Goal: Use online tool/utility

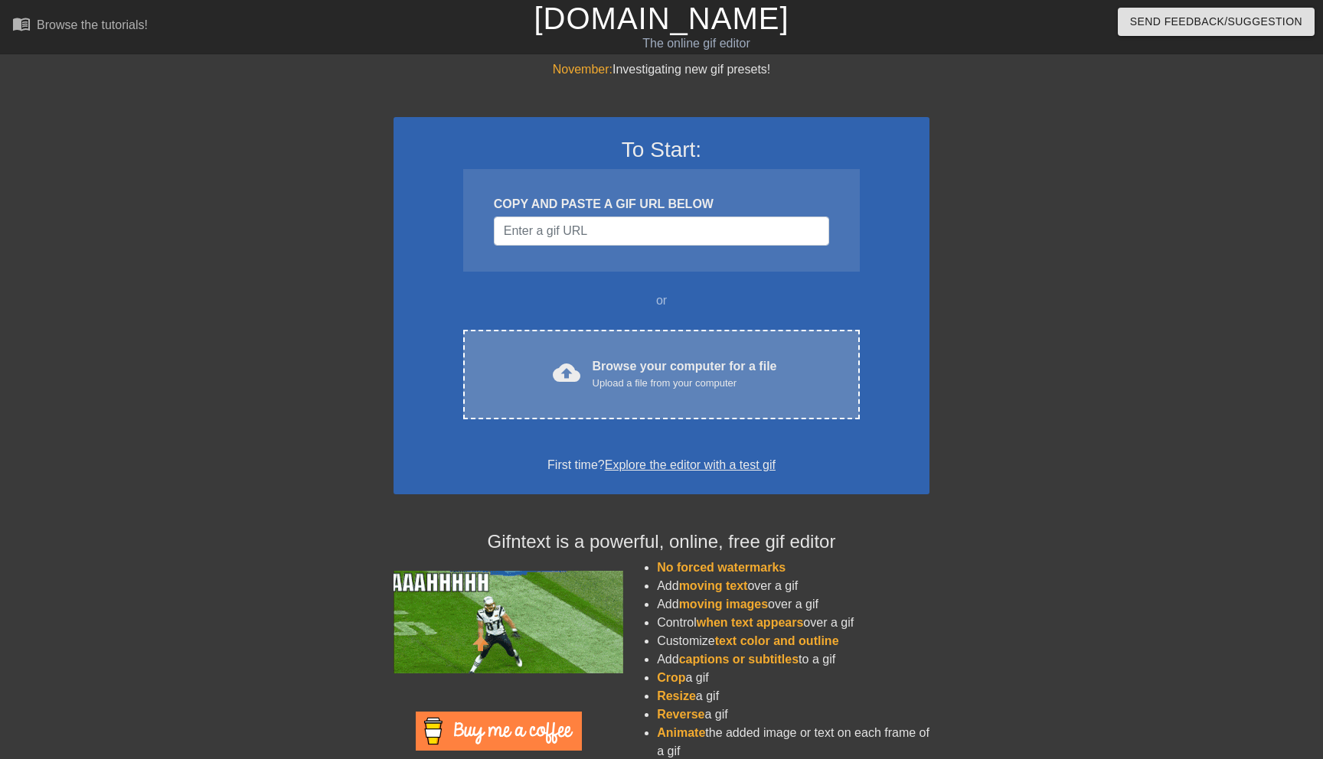
click at [586, 375] on div "cloud_upload Browse your computer for a file Upload a file from your computer" at bounding box center [661, 374] width 332 height 34
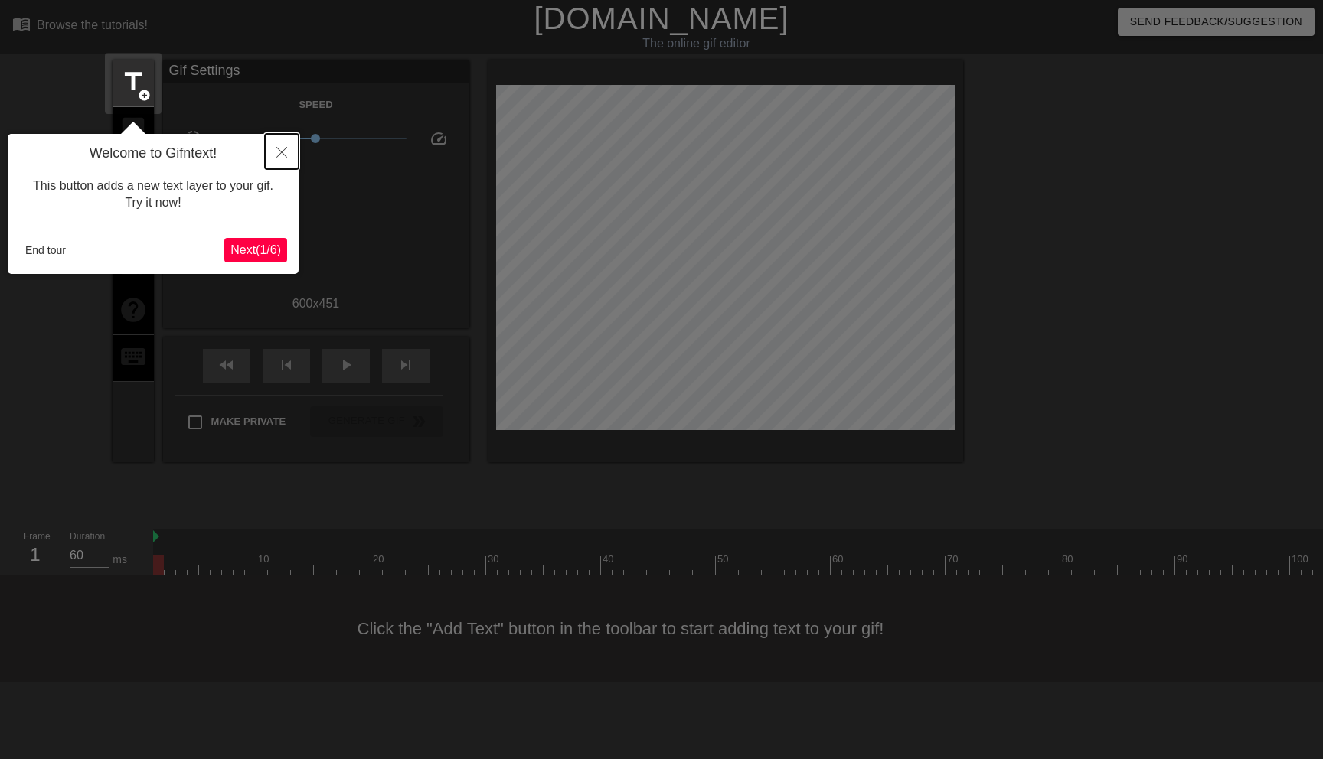
click at [281, 155] on icon "Close" at bounding box center [281, 152] width 11 height 11
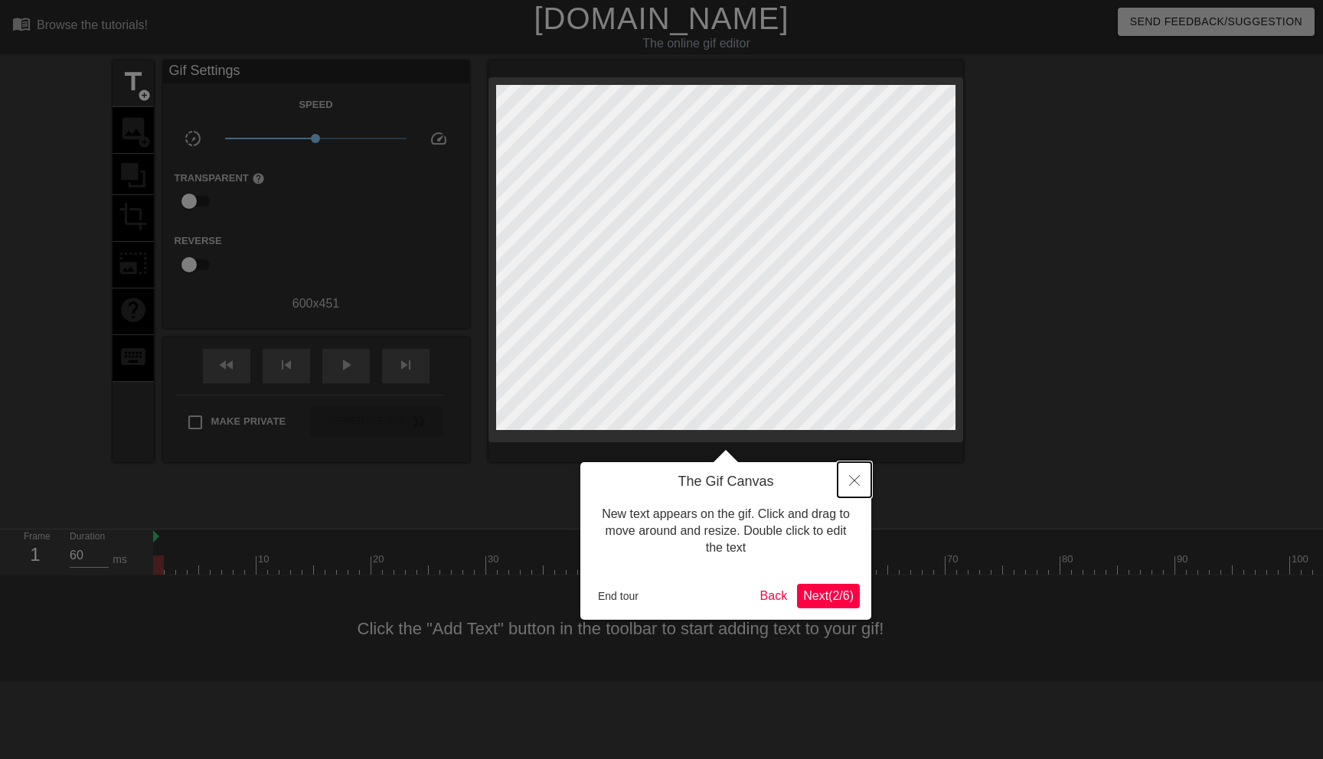
click at [855, 486] on icon "Close" at bounding box center [854, 480] width 11 height 11
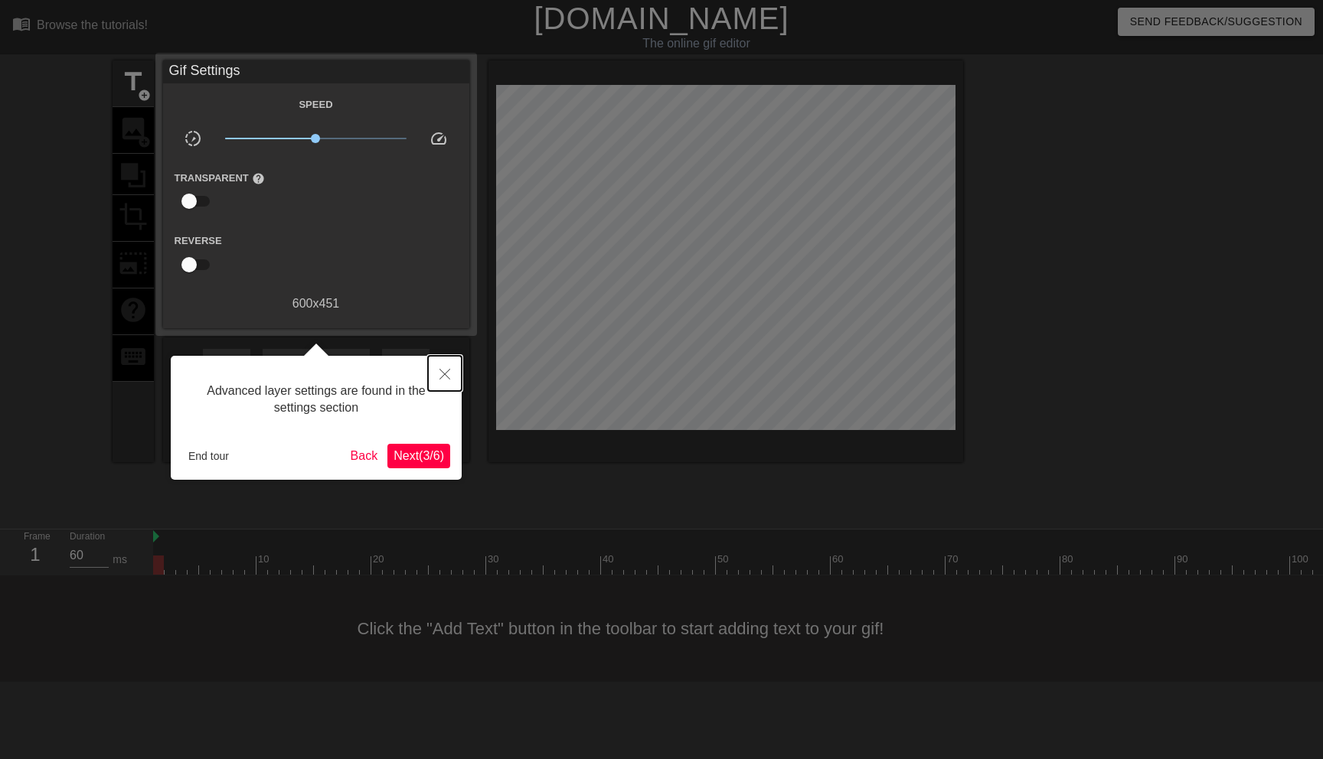
click at [444, 371] on icon "Close" at bounding box center [444, 374] width 11 height 11
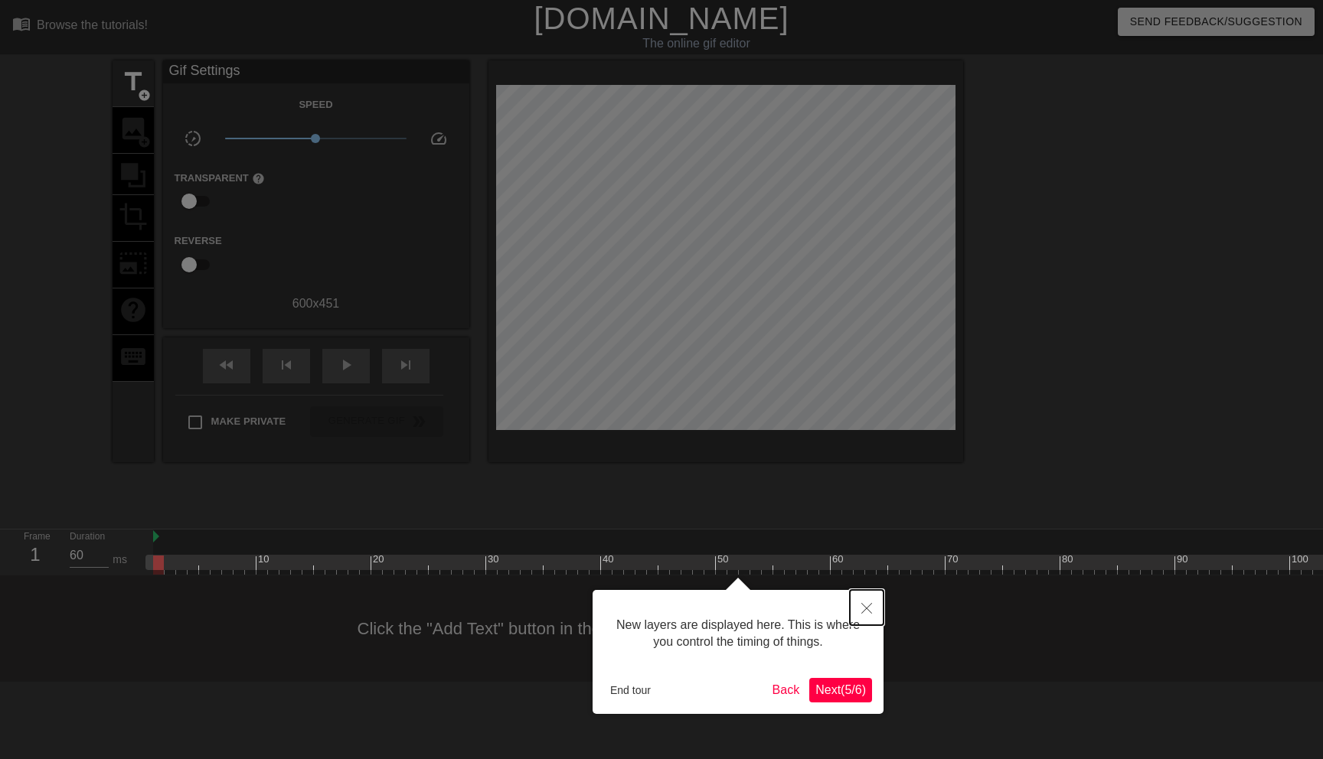
click at [866, 610] on icon "Close" at bounding box center [866, 608] width 11 height 11
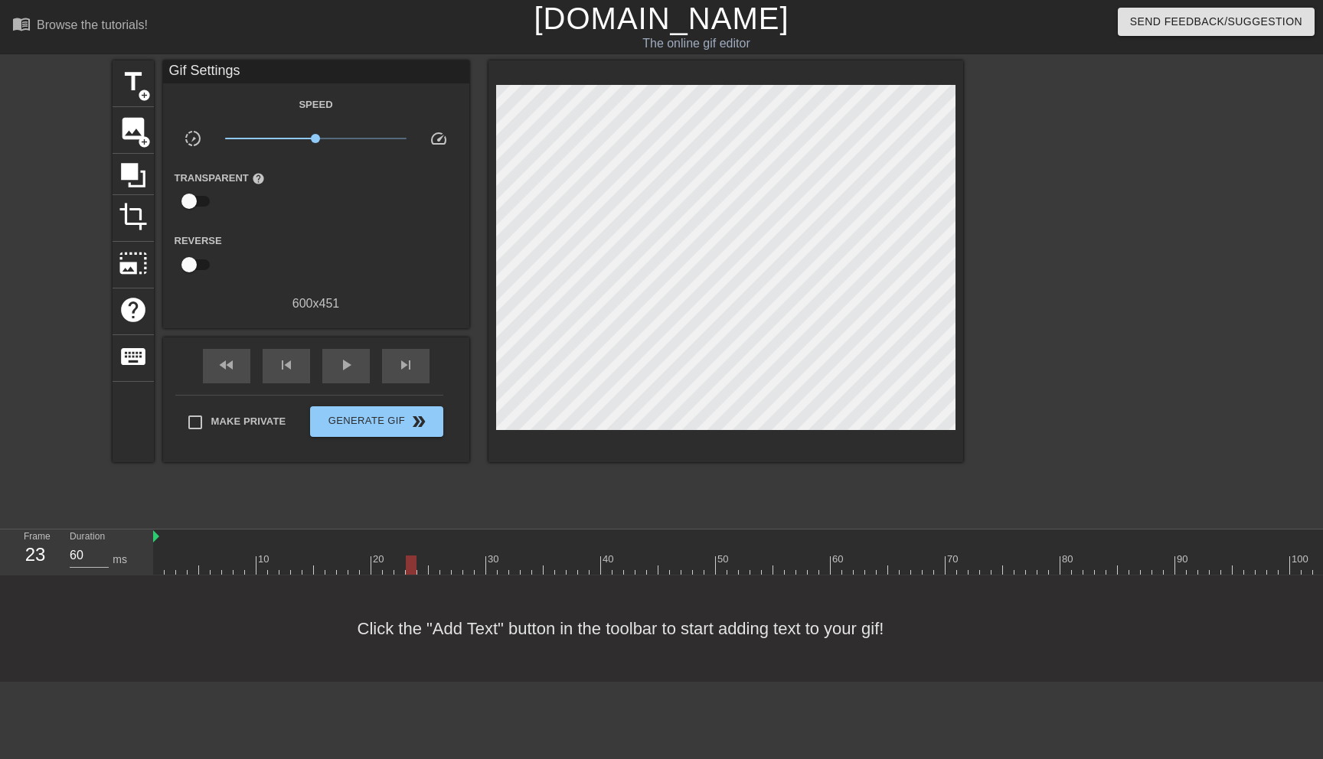
drag, startPoint x: 157, startPoint y: 563, endPoint x: 407, endPoint y: 585, distance: 251.3
click at [407, 585] on div "menu_book Browse the tutorials! [DOMAIN_NAME] The online gif editor Send Feedba…" at bounding box center [661, 341] width 1323 height 682
drag, startPoint x: 413, startPoint y: 566, endPoint x: 681, endPoint y: 567, distance: 267.2
drag, startPoint x: 677, startPoint y: 568, endPoint x: 690, endPoint y: 569, distance: 13.8
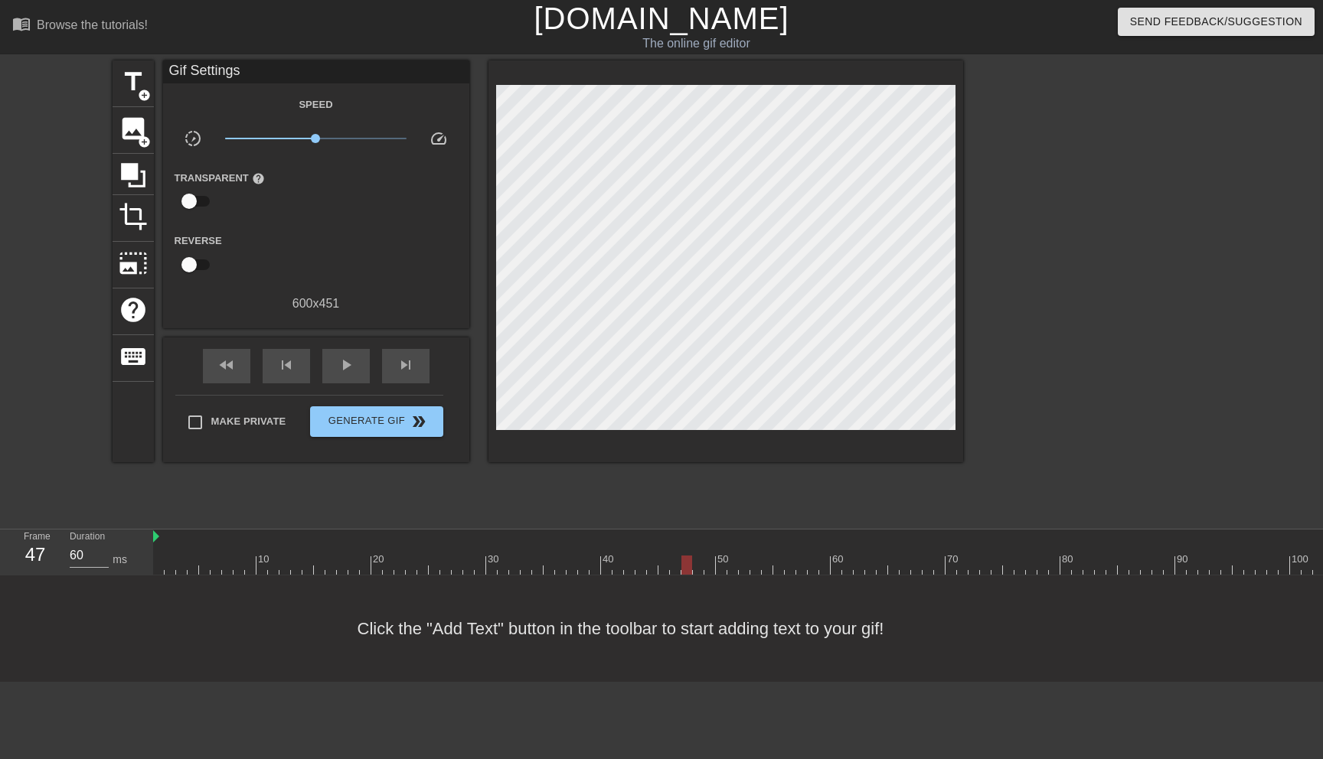
click at [690, 569] on div at bounding box center [686, 565] width 11 height 19
click at [716, 566] on div at bounding box center [721, 565] width 11 height 19
click at [717, 560] on div at bounding box center [721, 565] width 11 height 19
click at [24, 553] on div "50" at bounding box center [35, 555] width 23 height 28
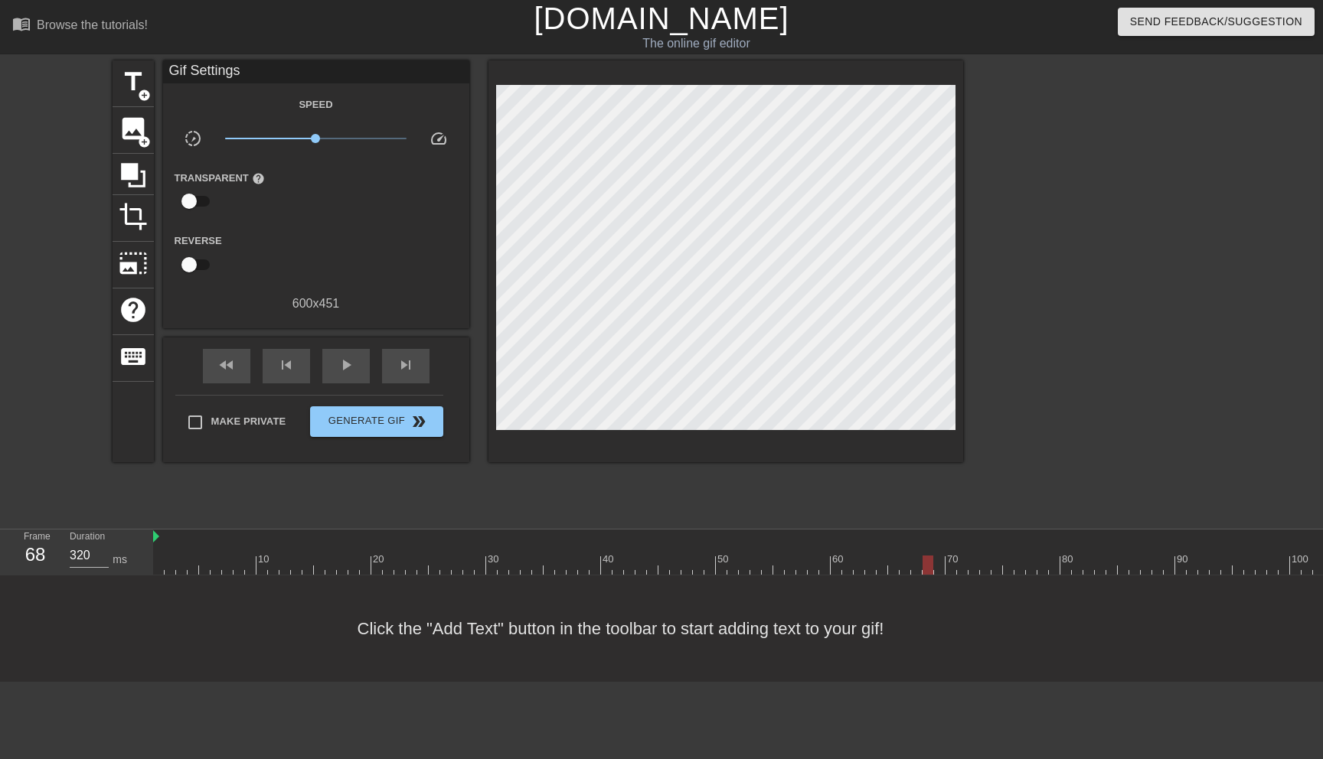
type input "60"
click at [385, 425] on span "Generate Gif double_arrow" at bounding box center [376, 422] width 120 height 18
